Goal: Task Accomplishment & Management: Complete application form

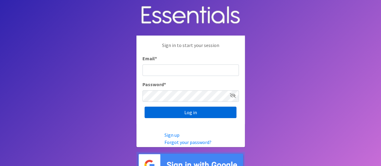
type input "melissa@cnydiaperbank.org"
click at [194, 112] on input "Log in" at bounding box center [190, 111] width 92 height 11
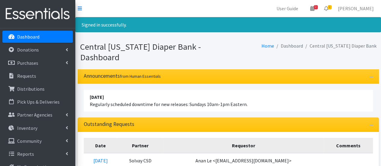
scroll to position [60, 0]
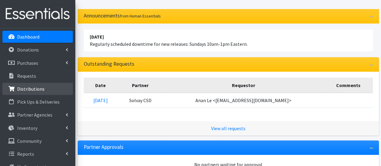
click at [35, 89] on p "Distributions" at bounding box center [30, 89] width 27 height 6
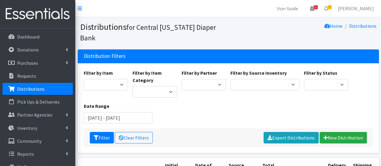
scroll to position [30, 0]
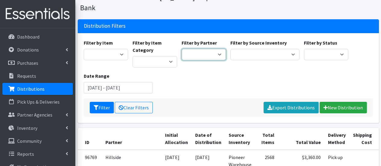
click at [220, 49] on select "[DEMOGRAPHIC_DATA] Baby Momma Association [DEMOGRAPHIC_DATA] Food Pantry [GEOGR…" at bounding box center [203, 54] width 45 height 11
select select "1137"
click at [181, 49] on select "[DEMOGRAPHIC_DATA] Baby Momma Association [DEMOGRAPHIC_DATA] Food Pantry [GEOGR…" at bounding box center [203, 54] width 45 height 11
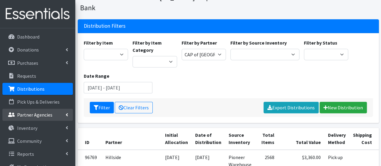
click at [45, 116] on p "Partner Agencies" at bounding box center [34, 115] width 35 height 6
click at [200, 70] on div "Filter by Item 2 Pack Crib Sheet for Girls 2T3T(30/child) 3T4T(30/child) 4T5T(3…" at bounding box center [227, 68] width 293 height 59
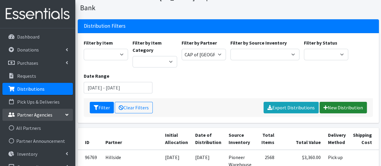
click at [337, 102] on link "New Distribution" at bounding box center [342, 107] width 47 height 11
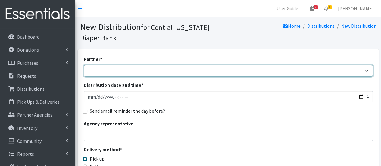
click at [95, 68] on select "[DEMOGRAPHIC_DATA] Baby Momma Association [DEMOGRAPHIC_DATA] Food Pantry [GEOGR…" at bounding box center [228, 70] width 289 height 11
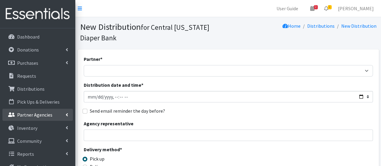
click at [54, 112] on link "Partner Agencies" at bounding box center [37, 115] width 70 height 12
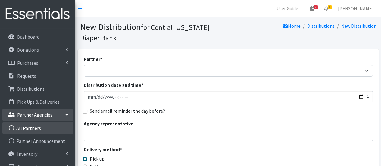
click at [56, 123] on link "All Partners" at bounding box center [37, 128] width 70 height 12
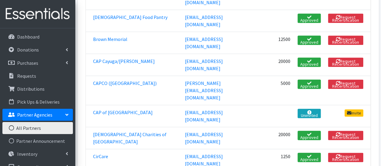
scroll to position [211, 0]
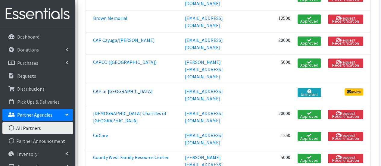
click at [139, 88] on link "CAP of [GEOGRAPHIC_DATA]" at bounding box center [123, 91] width 60 height 6
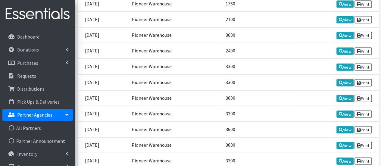
scroll to position [602, 0]
